Goal: Find specific fact: Find specific page/section

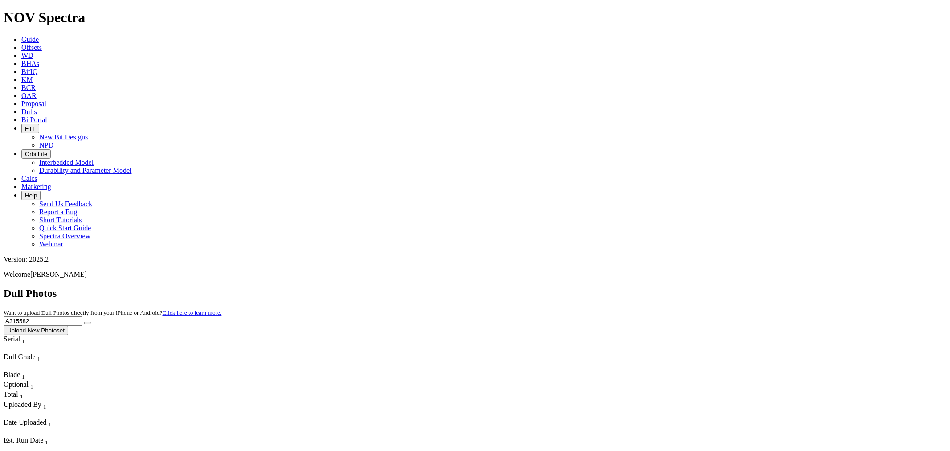
drag, startPoint x: 772, startPoint y: 37, endPoint x: 568, endPoint y: 59, distance: 204.8
paste input "111"
type input "A315111"
click at [88, 323] on icon "submit" at bounding box center [88, 323] width 0 height 0
